Goal: Information Seeking & Learning: Learn about a topic

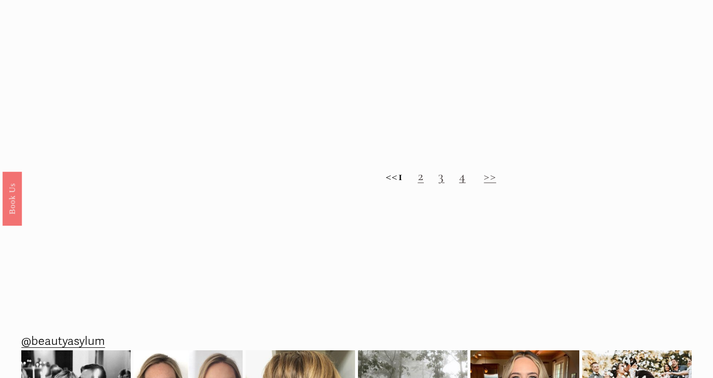
scroll to position [991, 0]
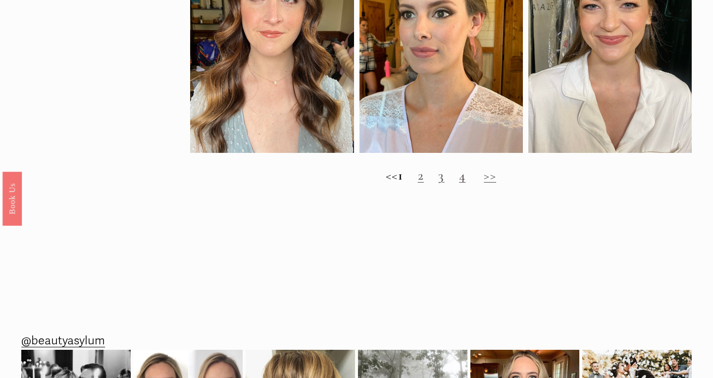
click at [424, 178] on link "2" at bounding box center [421, 175] width 6 height 16
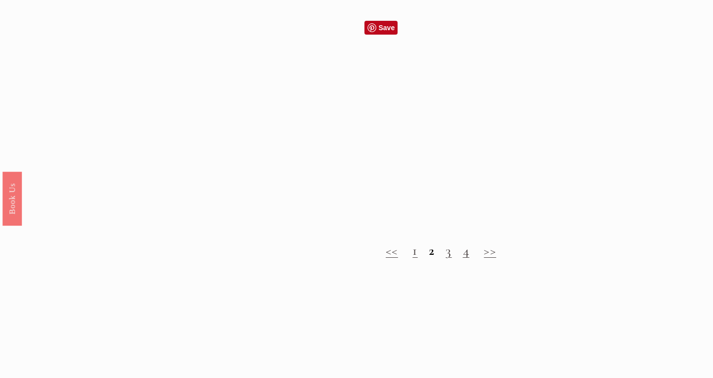
scroll to position [896, 0]
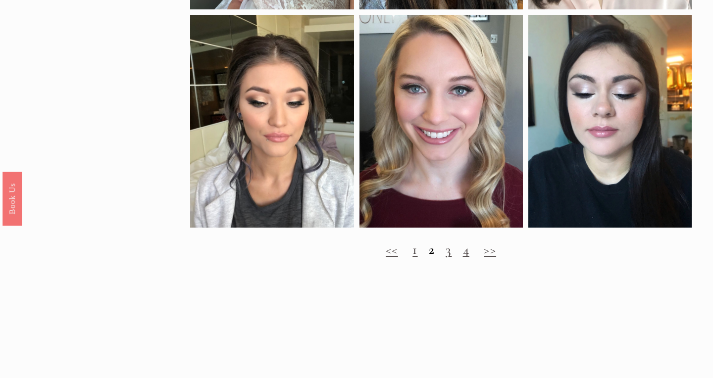
click at [448, 252] on link "3" at bounding box center [448, 249] width 6 height 16
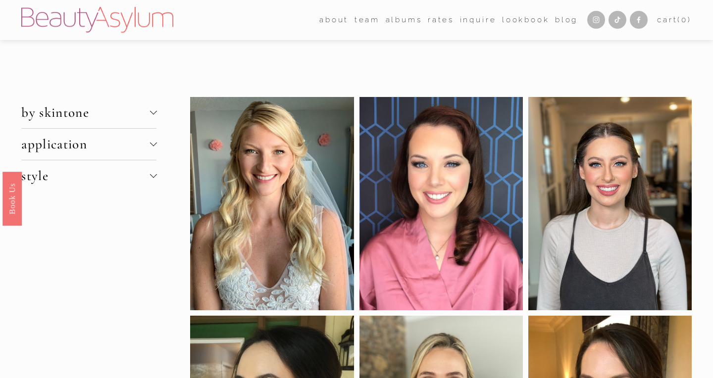
click at [151, 121] on button "by skintone" at bounding box center [88, 112] width 135 height 31
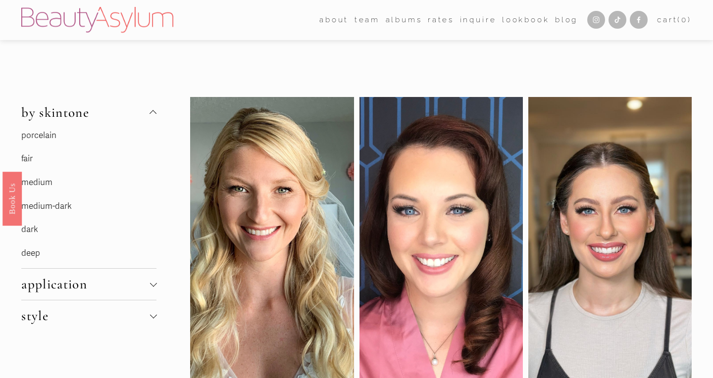
click at [49, 139] on p "porcelain" at bounding box center [88, 135] width 135 height 15
click at [28, 129] on p "porcelain" at bounding box center [88, 135] width 135 height 15
click at [29, 136] on p "porcelain" at bounding box center [88, 135] width 135 height 15
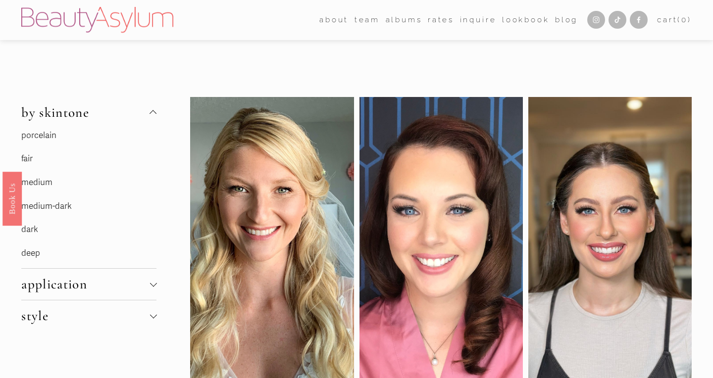
click at [153, 115] on div at bounding box center [152, 113] width 7 height 7
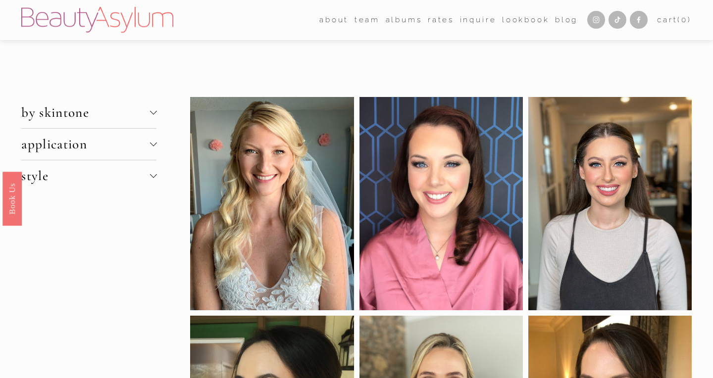
click at [154, 146] on div at bounding box center [152, 144] width 7 height 7
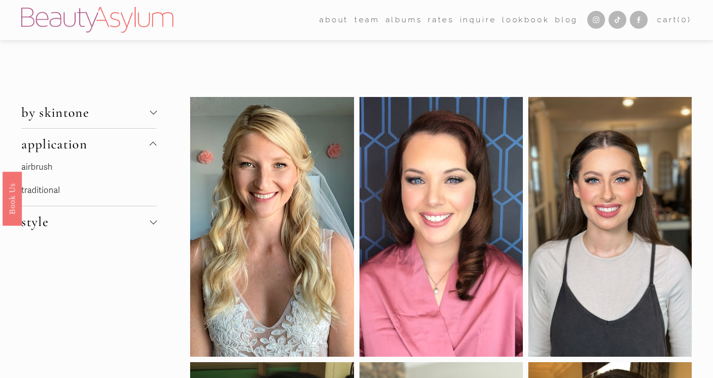
click at [39, 166] on link "airbrush" at bounding box center [36, 167] width 31 height 10
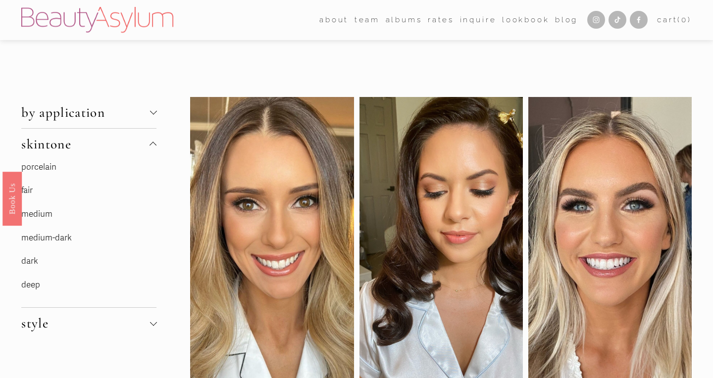
click at [47, 168] on link "porcelain" at bounding box center [38, 167] width 35 height 10
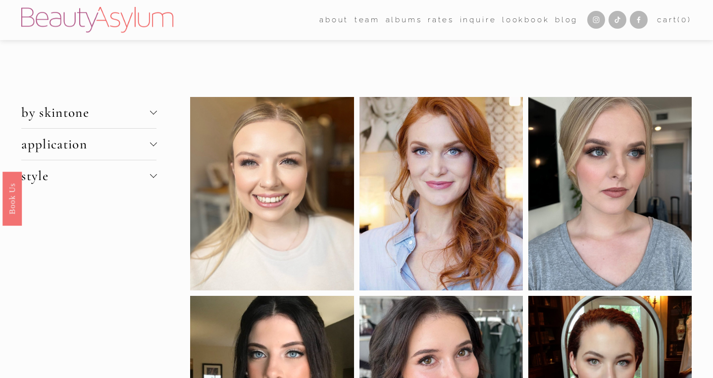
click at [150, 180] on button "style" at bounding box center [88, 175] width 135 height 31
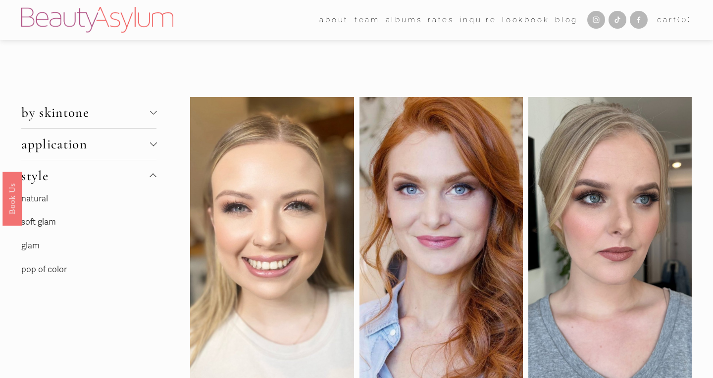
click at [39, 200] on link "natural" at bounding box center [34, 198] width 27 height 10
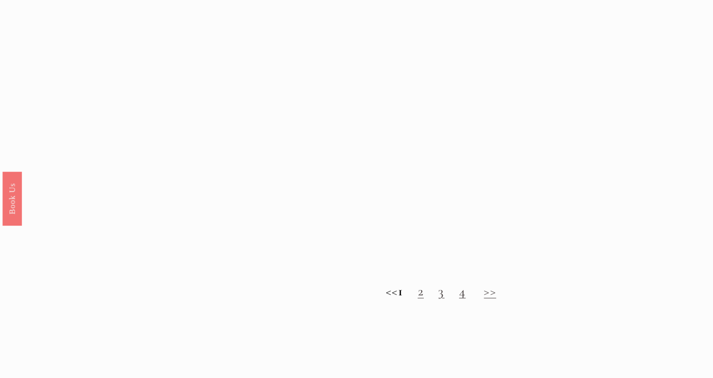
scroll to position [857, 0]
